Goal: Task Accomplishment & Management: Use online tool/utility

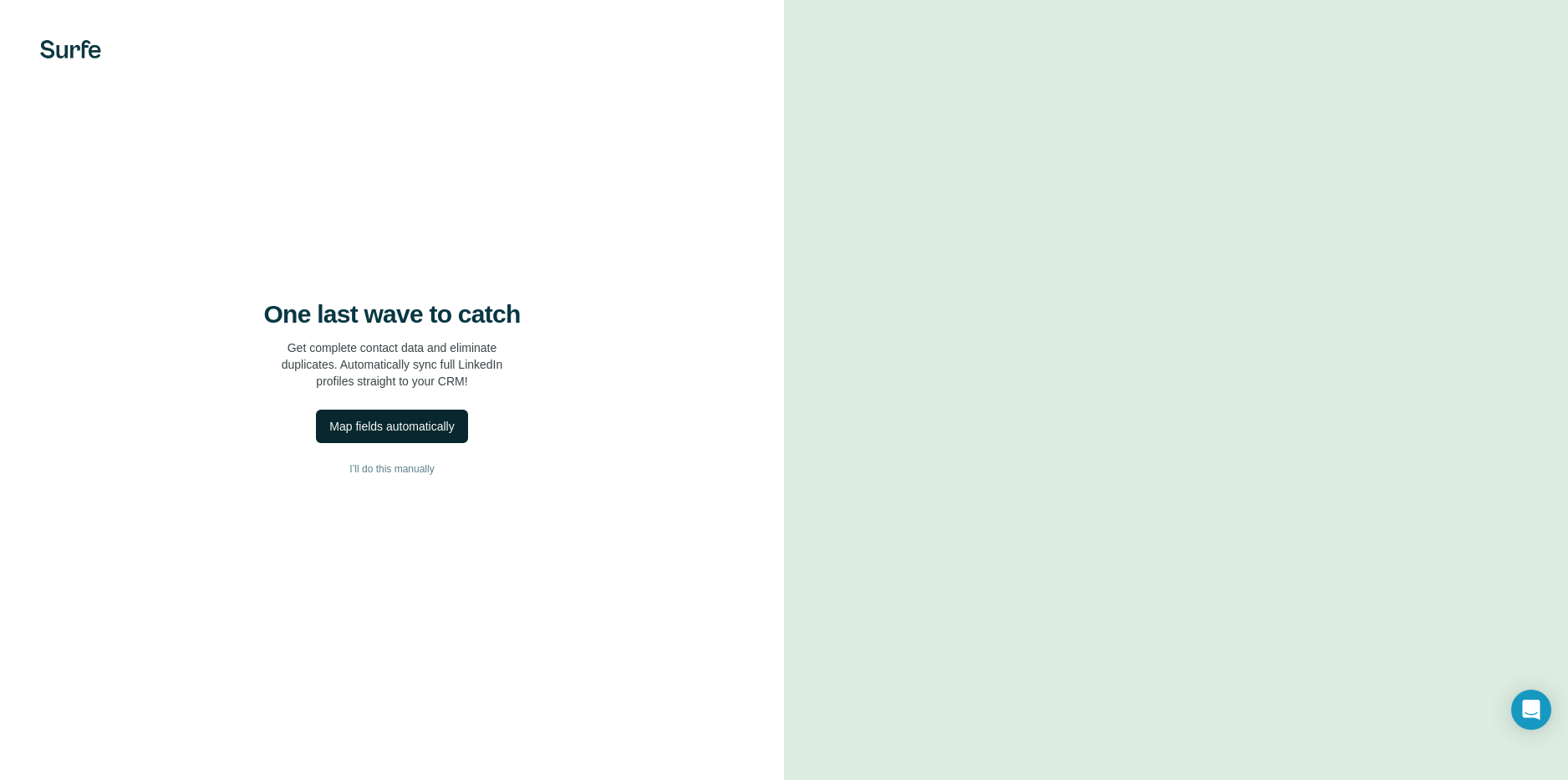
click at [400, 423] on div "Map fields automatically" at bounding box center [391, 426] width 124 height 16
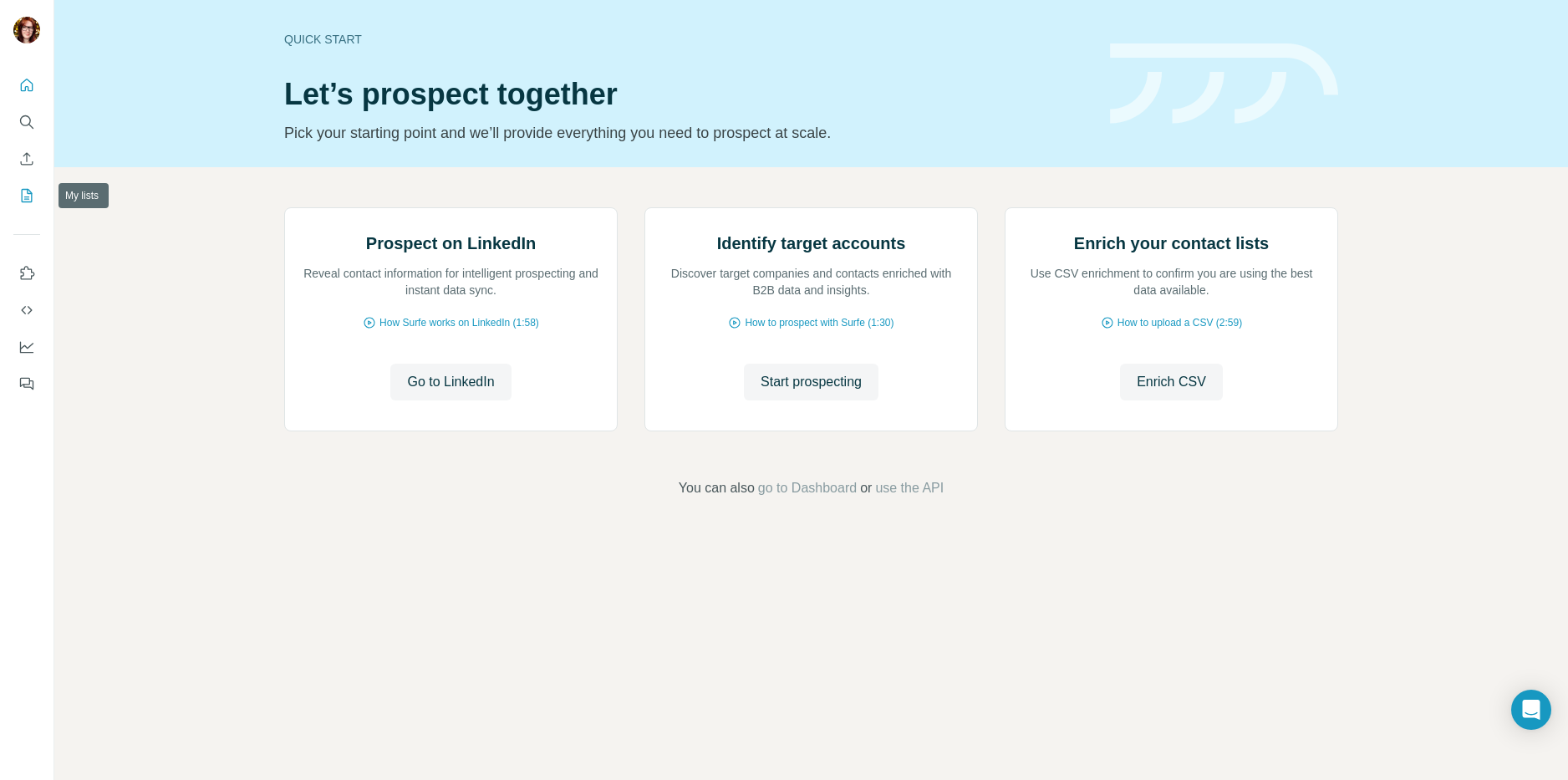
click at [26, 190] on icon "My lists" at bounding box center [26, 195] width 16 height 16
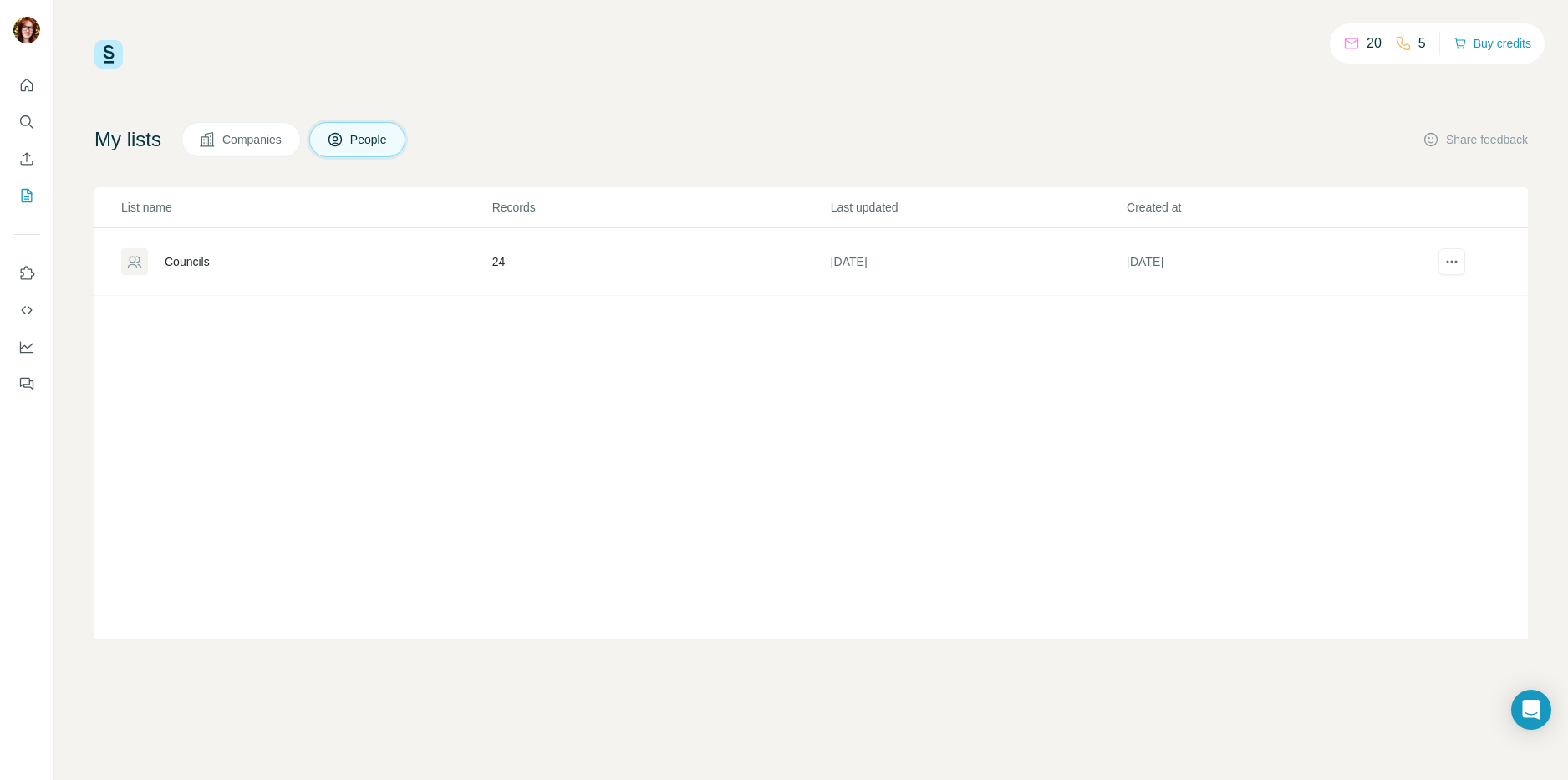
click at [202, 264] on div "Councils" at bounding box center [187, 261] width 46 height 16
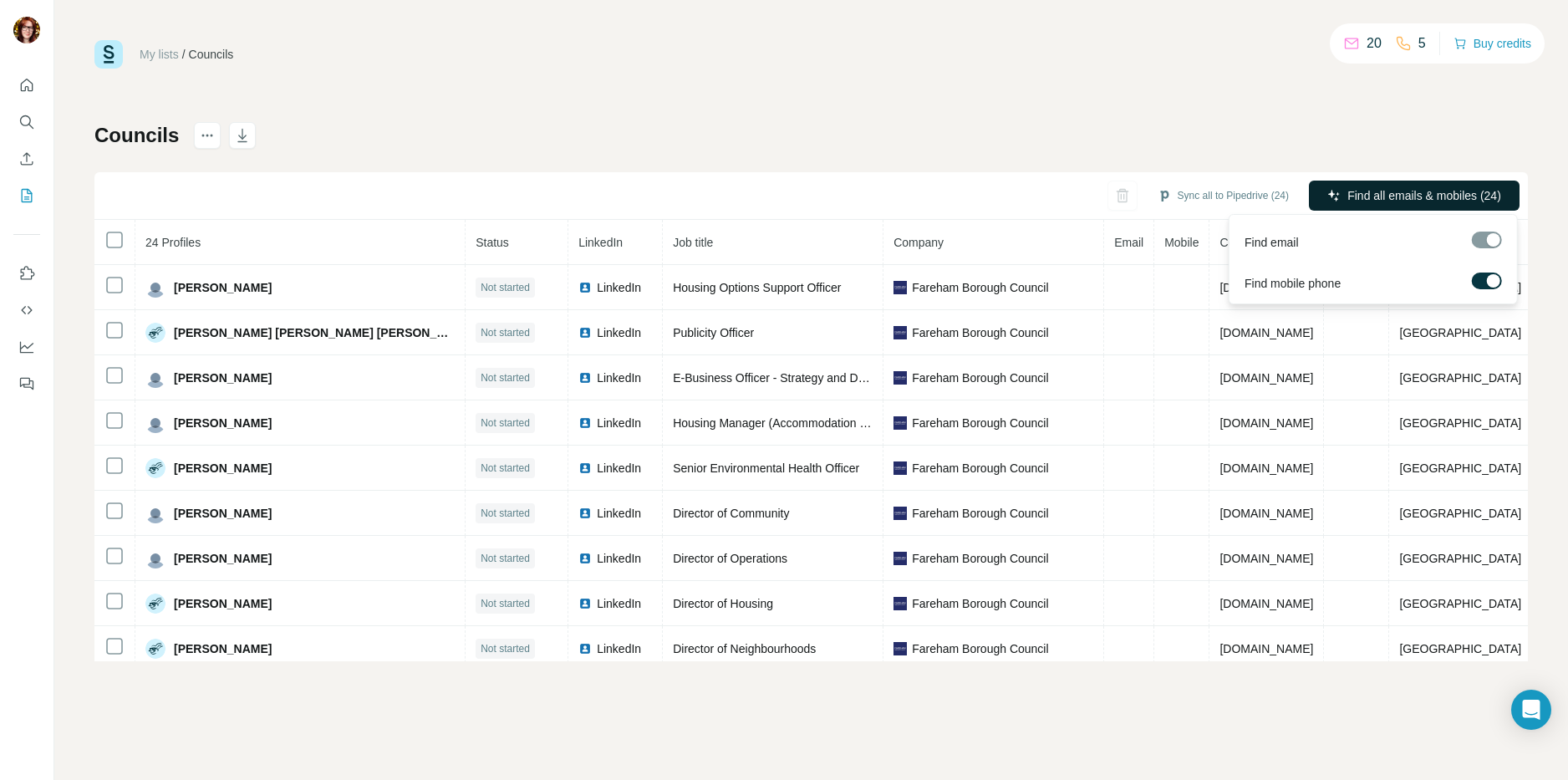
click at [1391, 200] on span "Find all emails & mobiles (24)" at bounding box center [1424, 195] width 154 height 16
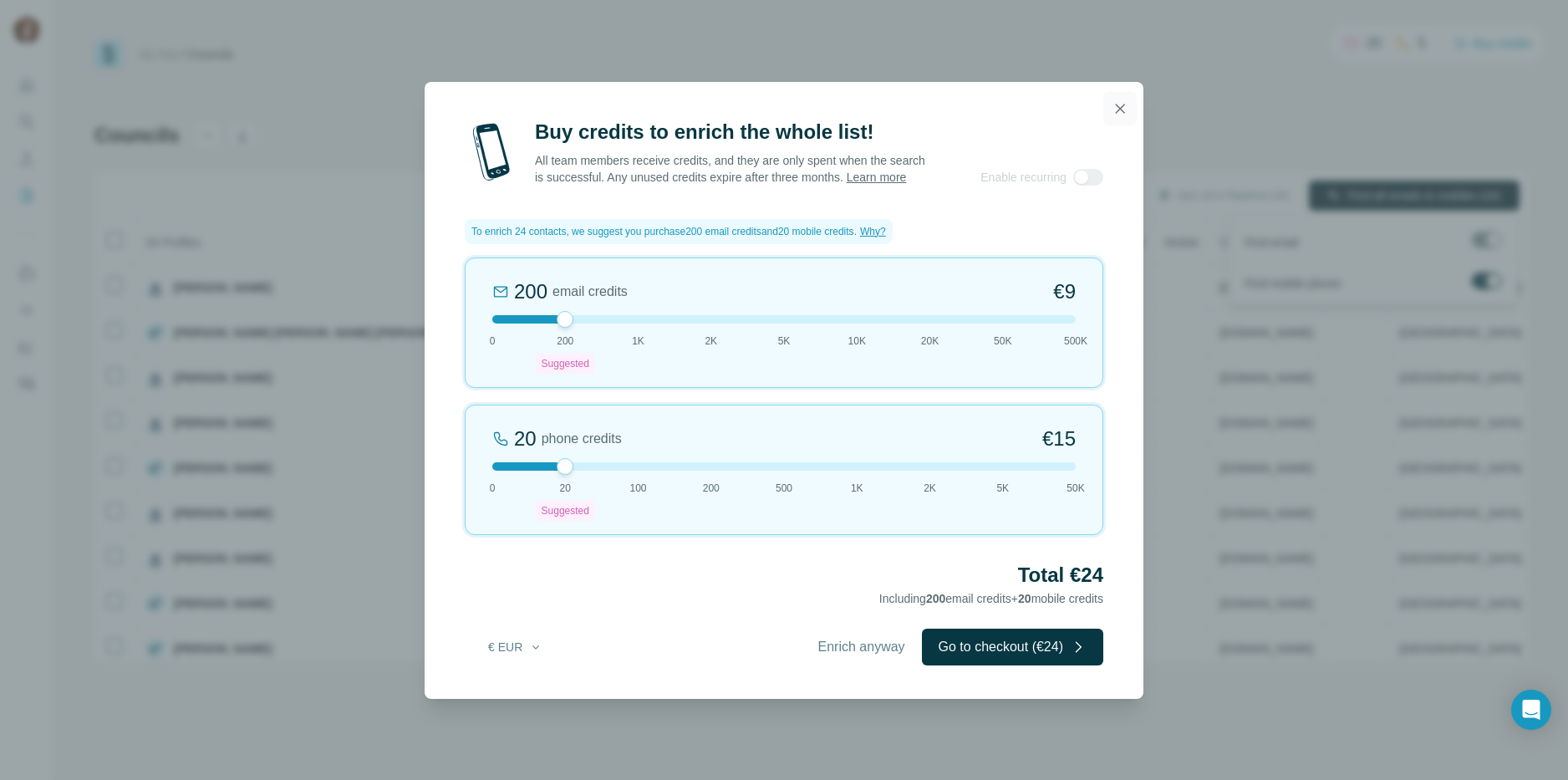
click at [1122, 104] on icon "button" at bounding box center [1120, 108] width 9 height 9
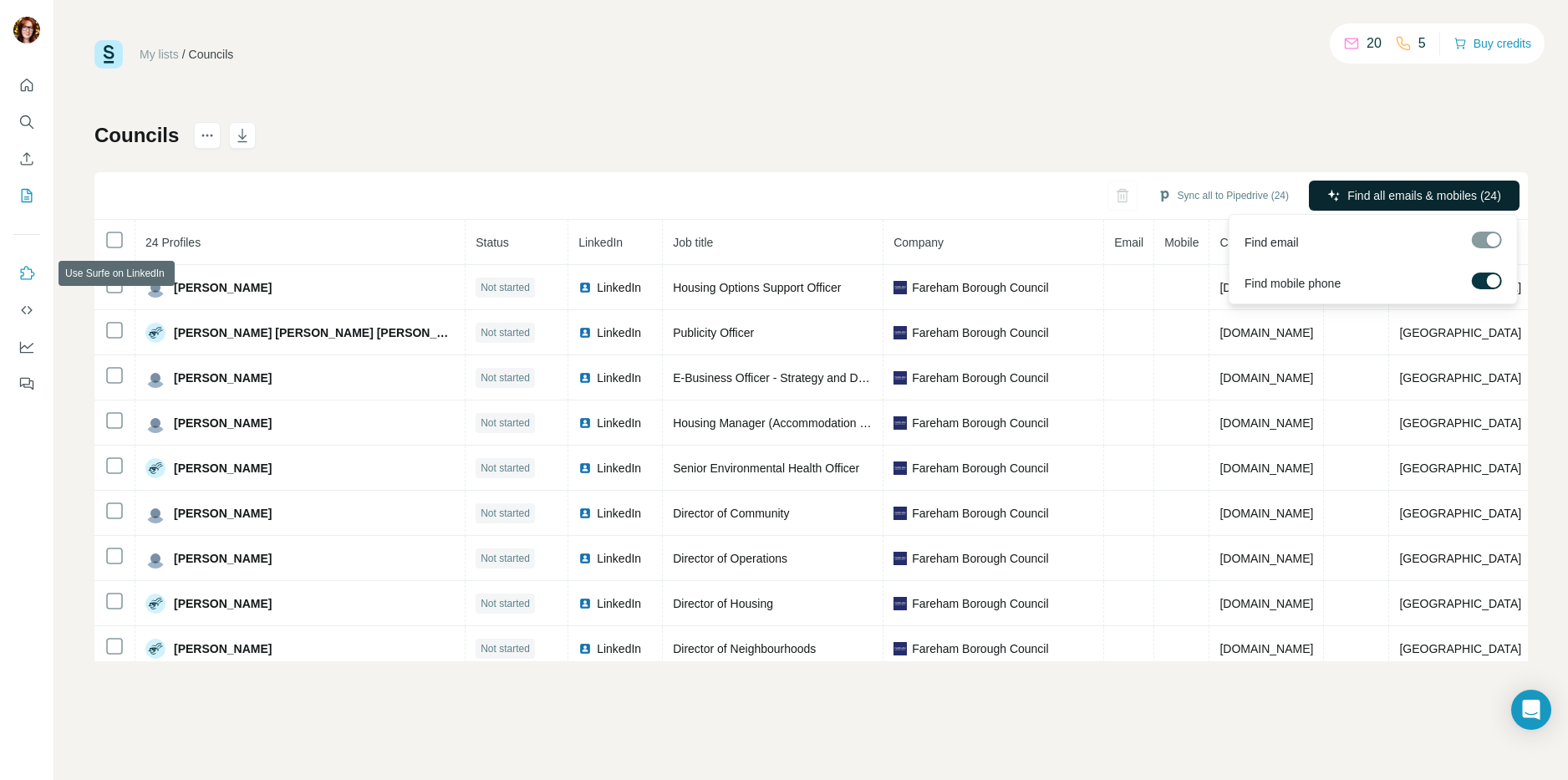
click at [21, 279] on icon "Use Surfe on LinkedIn" at bounding box center [28, 273] width 15 height 14
click at [29, 315] on icon "Use Surfe API" at bounding box center [26, 309] width 16 height 16
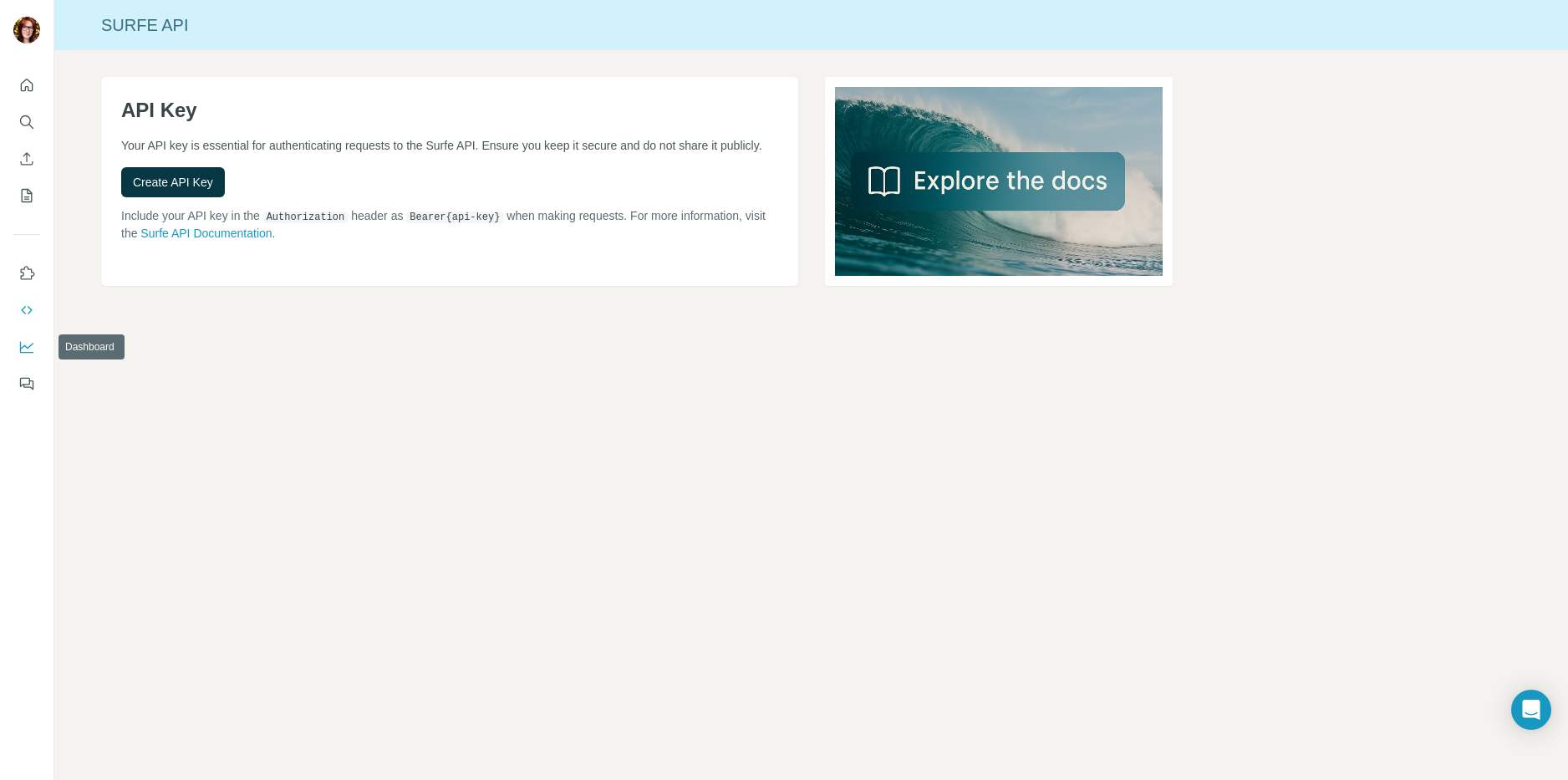
click at [24, 349] on icon "Dashboard" at bounding box center [26, 346] width 16 height 16
